Goal: Information Seeking & Learning: Learn about a topic

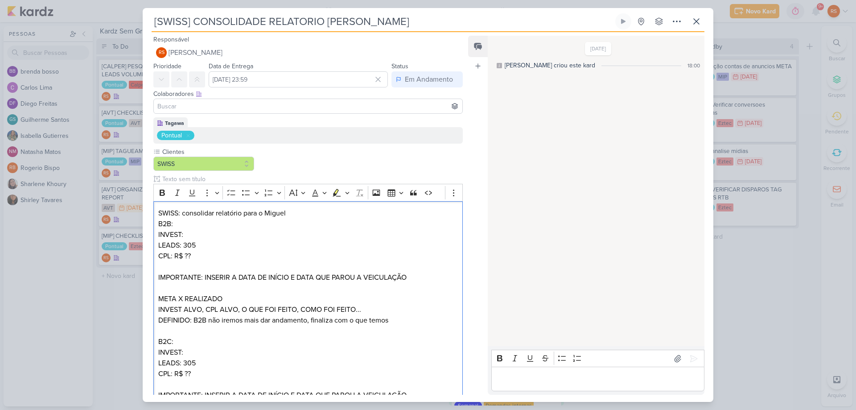
scroll to position [180, 0]
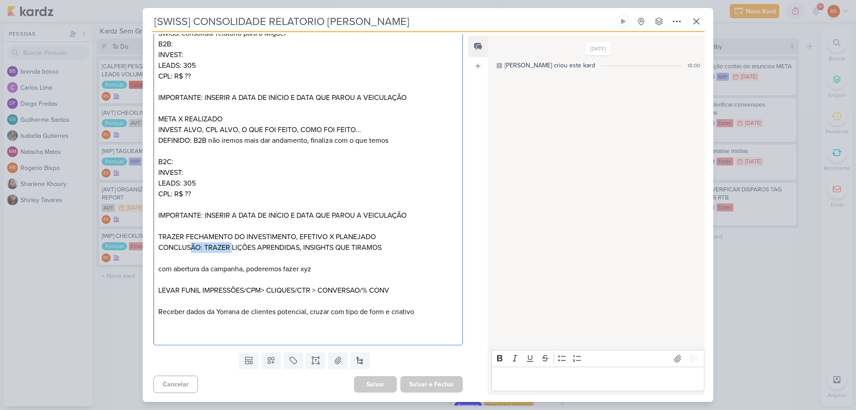
drag, startPoint x: 190, startPoint y: 249, endPoint x: 249, endPoint y: 252, distance: 58.9
click at [238, 252] on p "CONCLUSÃO: TRAZER LIÇÕES APRENDIDAS, INSIGHTS QUE TIRAMOS" at bounding box center [308, 247] width 300 height 11
click at [324, 251] on p "CONCLUSÃO: TRAZER LIÇÕES APRENDIDAS, INSIGHTS QUE TIRAMOS" at bounding box center [308, 247] width 300 height 11
drag, startPoint x: 186, startPoint y: 218, endPoint x: 210, endPoint y: 223, distance: 24.8
click at [209, 222] on div "SWISS: consolidar relatório para o Miguel B2B: INVEST: LEADS: 305 CPL: R$ ?? IM…" at bounding box center [307, 183] width 309 height 324
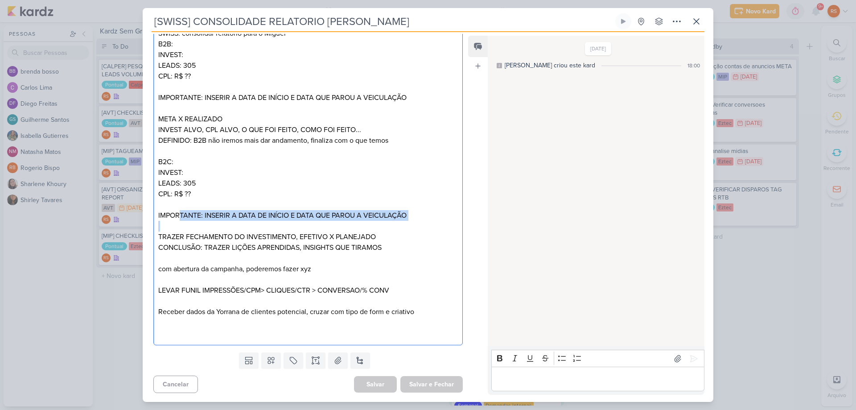
click at [226, 218] on p "IMPORTANTE: INSERIR A DATA DE INÍCIO E DATA QUE PAROU A VEICULAÇÃO" at bounding box center [308, 215] width 300 height 11
drag, startPoint x: 162, startPoint y: 213, endPoint x: 211, endPoint y: 217, distance: 49.2
click at [209, 217] on p "IMPORTANTE: INSERIR A DATA DE INÍCIO E DATA QUE PAROU A VEICULAÇÃO" at bounding box center [308, 215] width 300 height 11
click at [332, 207] on p "Editor editing area: main" at bounding box center [308, 204] width 300 height 11
drag, startPoint x: 204, startPoint y: 322, endPoint x: 263, endPoint y: 329, distance: 59.3
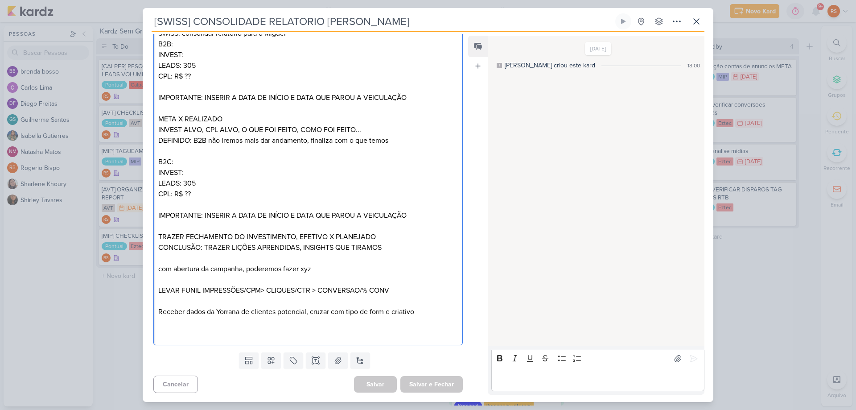
click at [237, 325] on p "Editor editing area: main" at bounding box center [308, 327] width 300 height 21
click at [244, 119] on p "META X REALIZADO INVEST ALVO, CPL ALVO, O QUE FOI FEITO, COMO FOI FEITO..." at bounding box center [308, 124] width 300 height 21
